Goal: Task Accomplishment & Management: Manage account settings

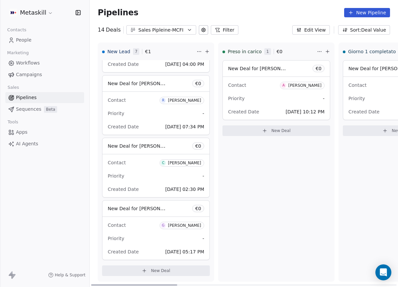
drag, startPoint x: 167, startPoint y: 284, endPoint x: 20, endPoint y: 207, distance: 166.4
click at [91, 284] on div at bounding box center [134, 284] width 86 height 1
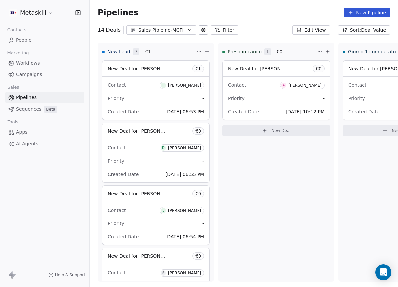
click at [160, 35] on div "Pipelines New Pipeline 14 Deals Sales Pipleine-MCFI Filter Edit View Sort: Deal…" at bounding box center [244, 143] width 308 height 287
click at [162, 32] on div "Sales Pipleine-MCFI" at bounding box center [161, 30] width 46 height 7
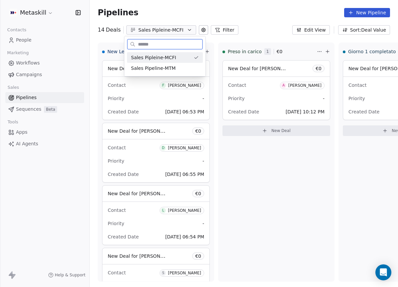
click at [180, 58] on div "Sales Pipleine-MCFI" at bounding box center [161, 57] width 60 height 7
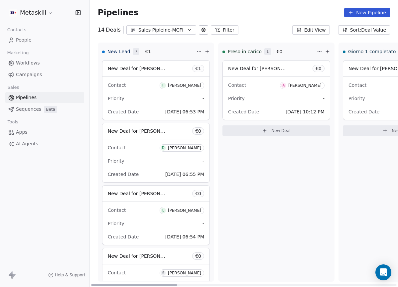
click at [175, 41] on div "Pipelines New Pipeline 14 Deals Sales Pipleine-MCFI Filter Edit View Sort: Deal…" at bounding box center [244, 143] width 308 height 287
click at [178, 32] on div "Sales Pipleine-MCFI" at bounding box center [161, 30] width 46 height 7
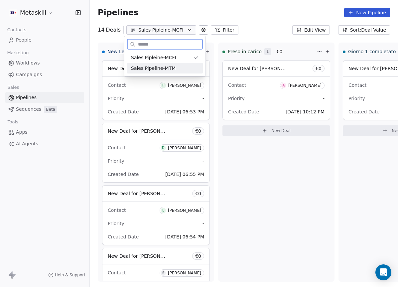
click at [181, 65] on div "Sales Pipeline-MTM" at bounding box center [165, 68] width 68 height 7
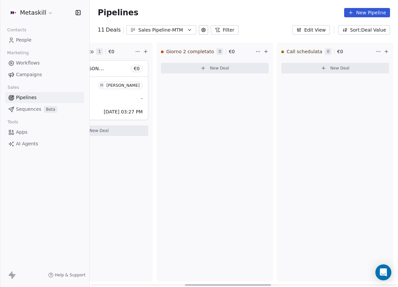
scroll to position [0, 362]
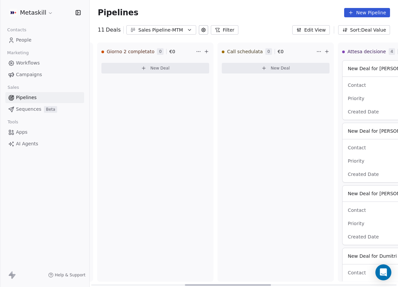
drag, startPoint x: 167, startPoint y: 285, endPoint x: 224, endPoint y: 154, distance: 142.9
click at [267, 284] on div at bounding box center [228, 284] width 86 height 1
drag, startPoint x: 167, startPoint y: 19, endPoint x: 166, endPoint y: 25, distance: 6.1
click at [167, 19] on div "Pipelines New Pipeline" at bounding box center [244, 12] width 308 height 25
click at [165, 31] on div "Sales Pipeline-MTM" at bounding box center [161, 30] width 46 height 7
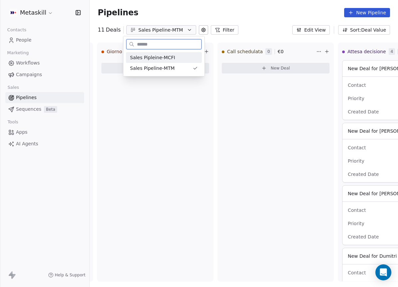
click at [175, 56] on div "Sales Pipleine-MCFI" at bounding box center [164, 57] width 68 height 7
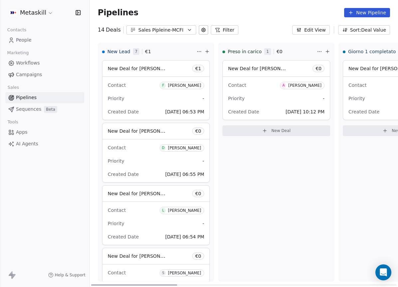
click at [232, 261] on div "Preso in [PERSON_NAME] 1 € 0 New Deal for [PERSON_NAME] € 0 Contact A [PERSON_N…" at bounding box center [276, 162] width 116 height 239
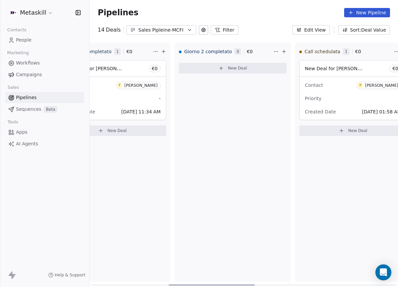
scroll to position [0, 365]
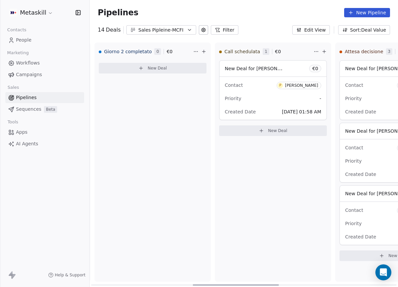
drag, startPoint x: 171, startPoint y: 284, endPoint x: 273, endPoint y: 289, distance: 101.9
click at [273, 286] on div at bounding box center [236, 284] width 86 height 1
click at [277, 96] on div "Priority -" at bounding box center [273, 98] width 96 height 11
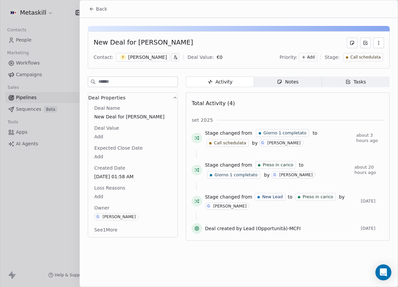
click at [165, 56] on div "[PERSON_NAME]" at bounding box center [147, 57] width 39 height 7
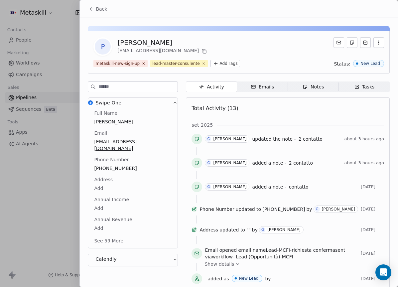
scroll to position [19, 0]
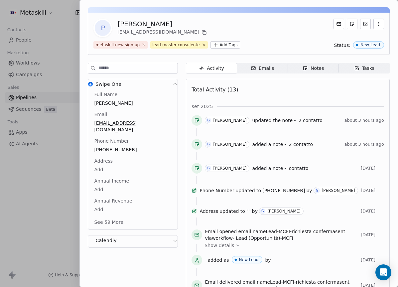
click at [122, 161] on div "Full Name [PERSON_NAME] Email [EMAIL_ADDRESS][DOMAIN_NAME] Phone Number [PHONE_…" at bounding box center [133, 159] width 80 height 136
click at [118, 147] on span "[PHONE_NUMBER]" at bounding box center [132, 150] width 77 height 7
click at [118, 143] on input "**********" at bounding box center [130, 147] width 72 height 13
click at [298, 67] on html "Metaskill Contacts People Marketing Workflows Campaigns Sales Pipelines Sequenc…" at bounding box center [199, 143] width 398 height 287
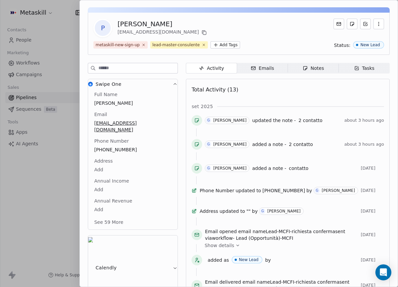
click at [304, 67] on icon "button" at bounding box center [306, 69] width 4 height 4
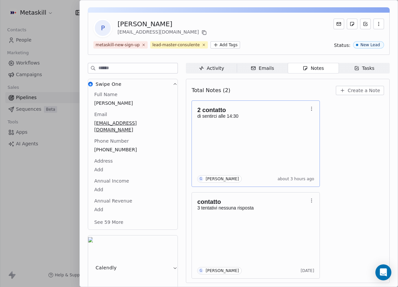
click at [265, 112] on h1 "2 contatto" at bounding box center [252, 110] width 110 height 7
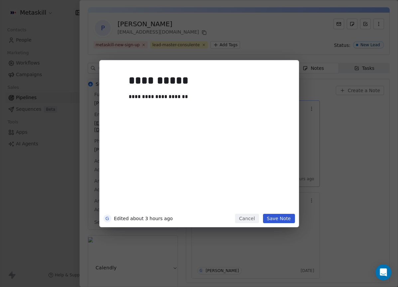
click at [265, 122] on div "**********" at bounding box center [209, 141] width 161 height 142
click at [200, 101] on div at bounding box center [209, 105] width 161 height 8
click at [196, 97] on div "**********" at bounding box center [207, 97] width 156 height 8
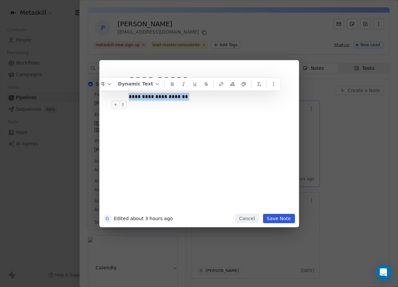
drag, startPoint x: 150, startPoint y: 100, endPoint x: 106, endPoint y: 101, distance: 43.6
click at [97, 100] on div "**********" at bounding box center [199, 143] width 398 height 167
click at [199, 116] on div "**********" at bounding box center [209, 141] width 161 height 142
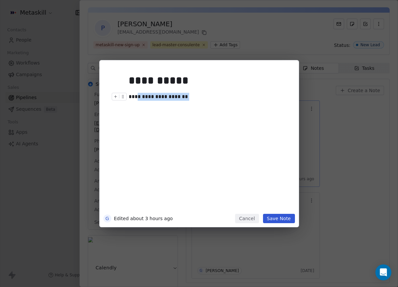
drag, startPoint x: 189, startPoint y: 98, endPoint x: 113, endPoint y: 97, distance: 75.2
click at [129, 97] on div "**********" at bounding box center [209, 97] width 161 height 8
click at [275, 217] on button "Save Note" at bounding box center [279, 218] width 32 height 9
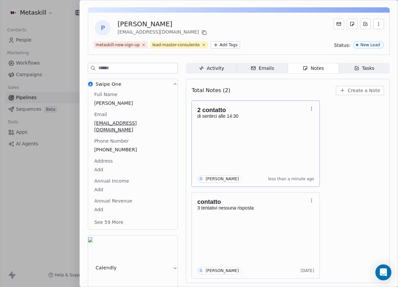
click at [348, 91] on span "Create a Note" at bounding box center [364, 90] width 32 height 7
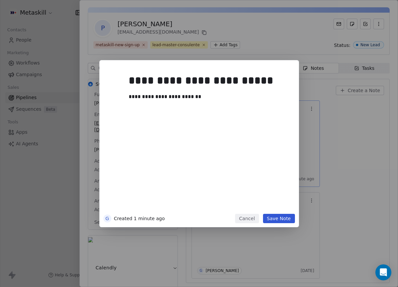
click at [294, 216] on button "Save Note" at bounding box center [279, 218] width 32 height 9
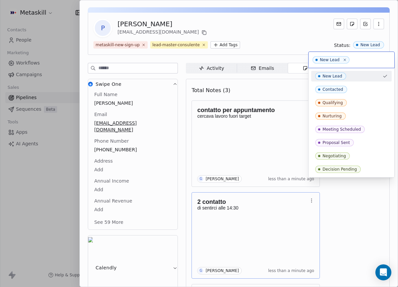
click at [272, 38] on html "Metaskill Contacts People Marketing Workflows Campaigns Sales Pipelines Sequenc…" at bounding box center [199, 143] width 398 height 287
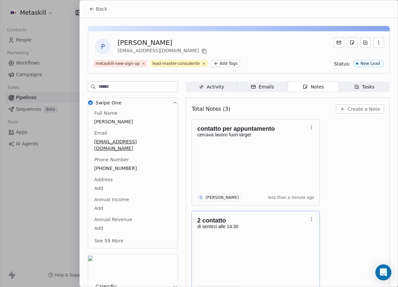
click at [93, 13] on button "Back" at bounding box center [98, 9] width 26 height 12
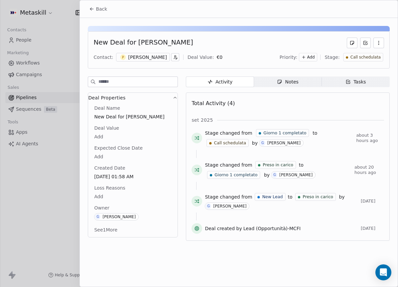
click at [362, 57] on span "Call schedulata" at bounding box center [365, 58] width 30 height 6
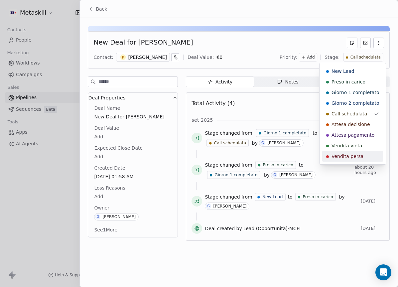
click at [358, 151] on div "Vendita persa" at bounding box center [352, 156] width 61 height 11
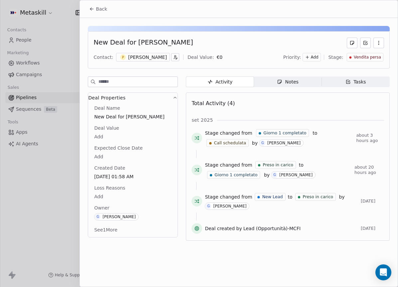
click at [103, 197] on body "Metaskill Contacts People Marketing Workflows Campaigns Sales Pipelines Sequenc…" at bounding box center [199, 143] width 398 height 287
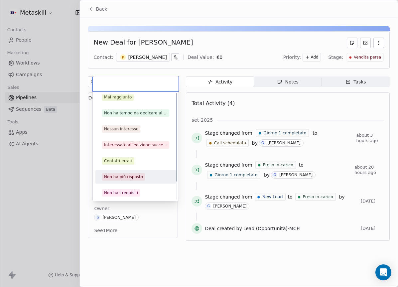
scroll to position [21, 0]
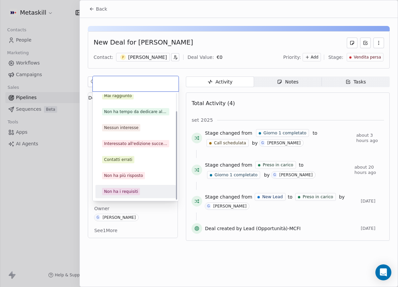
click at [144, 194] on div "Non ha i requisiti" at bounding box center [135, 191] width 67 height 7
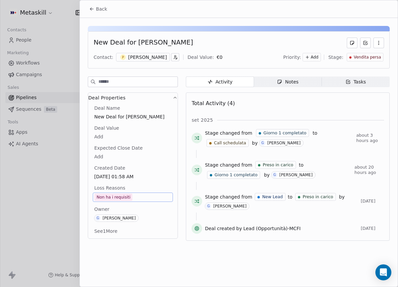
click at [151, 198] on span "Non ha i requisiti" at bounding box center [132, 197] width 77 height 7
click at [118, 200] on div "Non ha i requisiti" at bounding box center [113, 197] width 34 height 7
click at [154, 200] on span "Non ha i requisiti" at bounding box center [132, 197] width 77 height 7
click at [152, 199] on span "Non ha i requisiti" at bounding box center [132, 197] width 77 height 7
click at [91, 10] on icon at bounding box center [91, 8] width 5 height 5
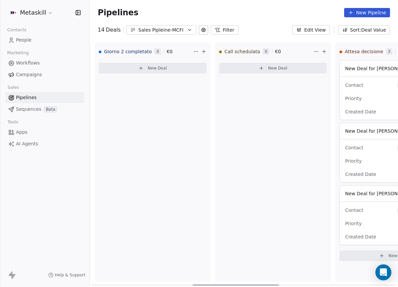
click at [304, 129] on div "Call schedulata 0 € 0 New Deal" at bounding box center [273, 162] width 116 height 239
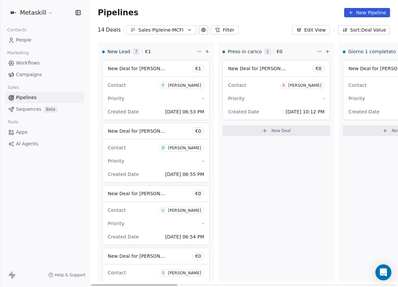
drag, startPoint x: 247, startPoint y: 285, endPoint x: 132, endPoint y: 261, distance: 117.1
click at [132, 284] on div at bounding box center [134, 284] width 86 height 1
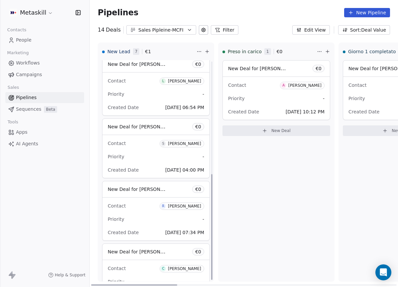
scroll to position [235, 0]
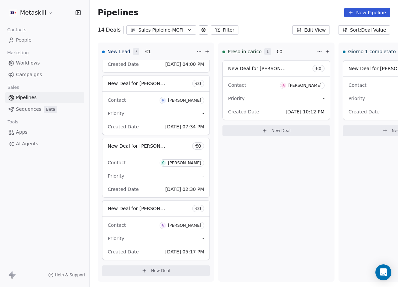
click at [154, 26] on button "Sales Pipleine-MCFI" at bounding box center [161, 29] width 70 height 9
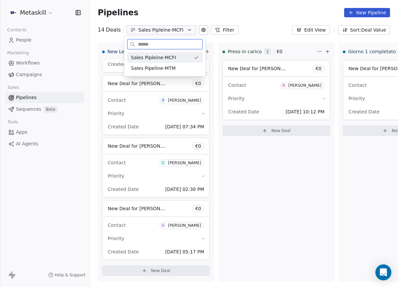
click at [165, 67] on span "Sales Pipeline-MTM" at bounding box center [153, 68] width 45 height 7
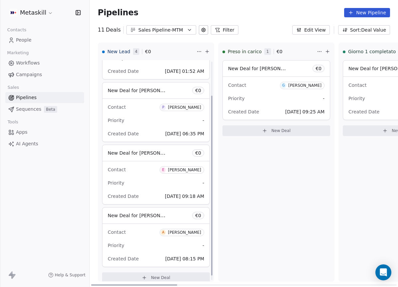
scroll to position [48, 0]
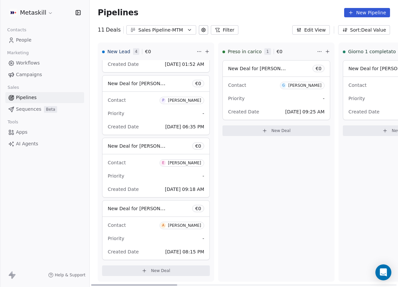
click at [147, 230] on div "Contact A [PERSON_NAME]" at bounding box center [156, 225] width 96 height 11
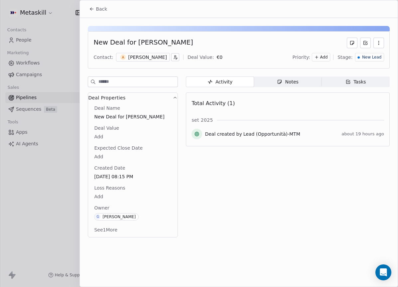
click at [149, 58] on div "[PERSON_NAME]" at bounding box center [147, 57] width 39 height 7
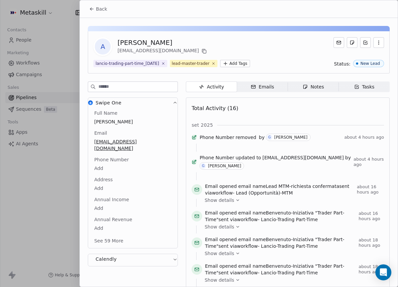
click at [86, 8] on button "Back" at bounding box center [98, 9] width 26 height 12
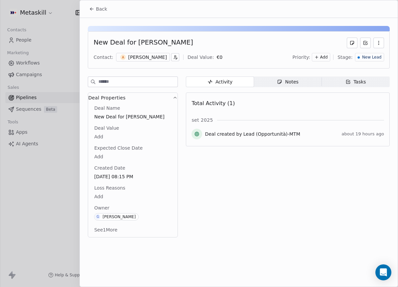
click at [95, 9] on button "Back" at bounding box center [98, 9] width 26 height 12
